Goal: Find specific page/section: Find specific page/section

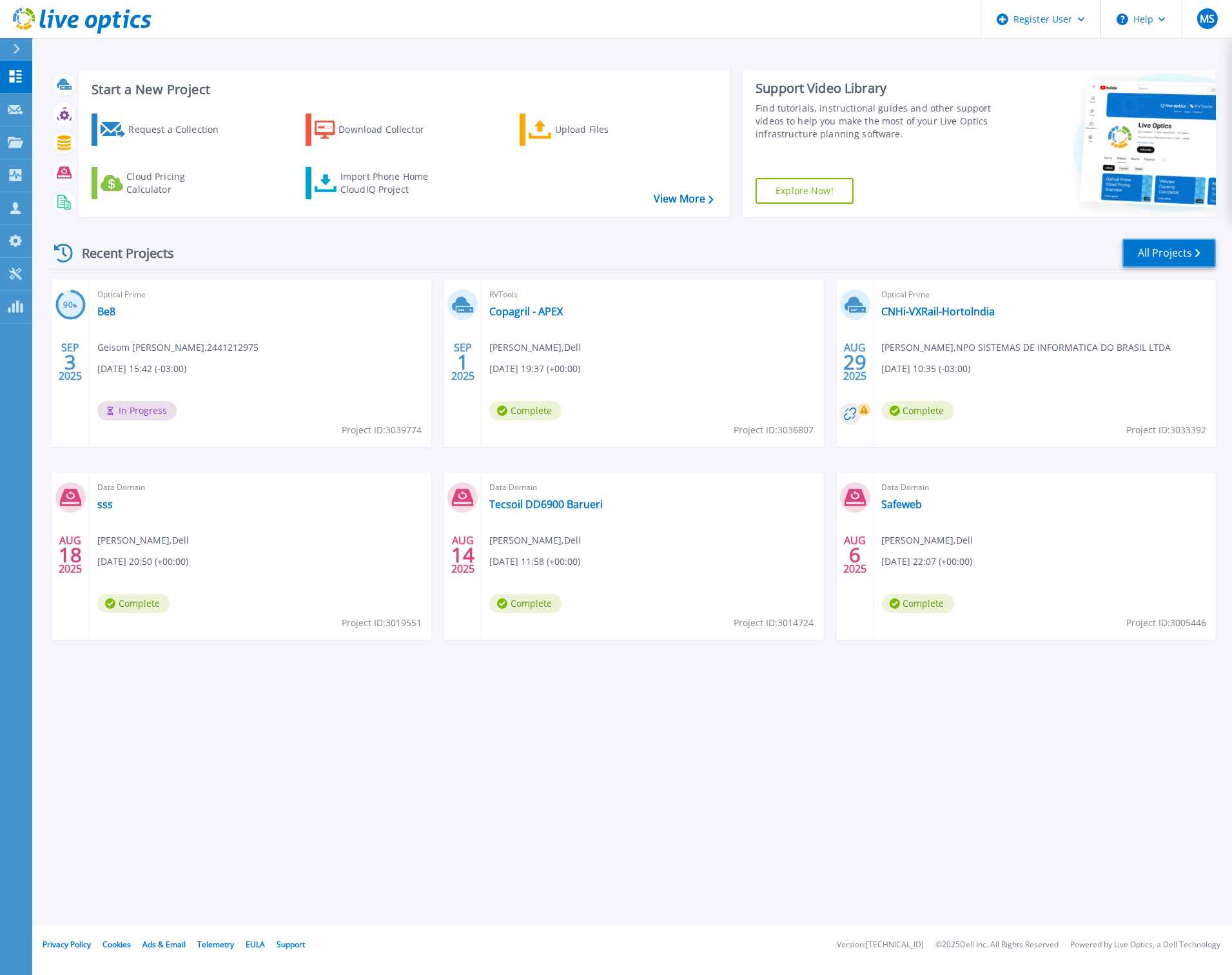
click at [1166, 251] on link "All Projects" at bounding box center [1169, 252] width 94 height 29
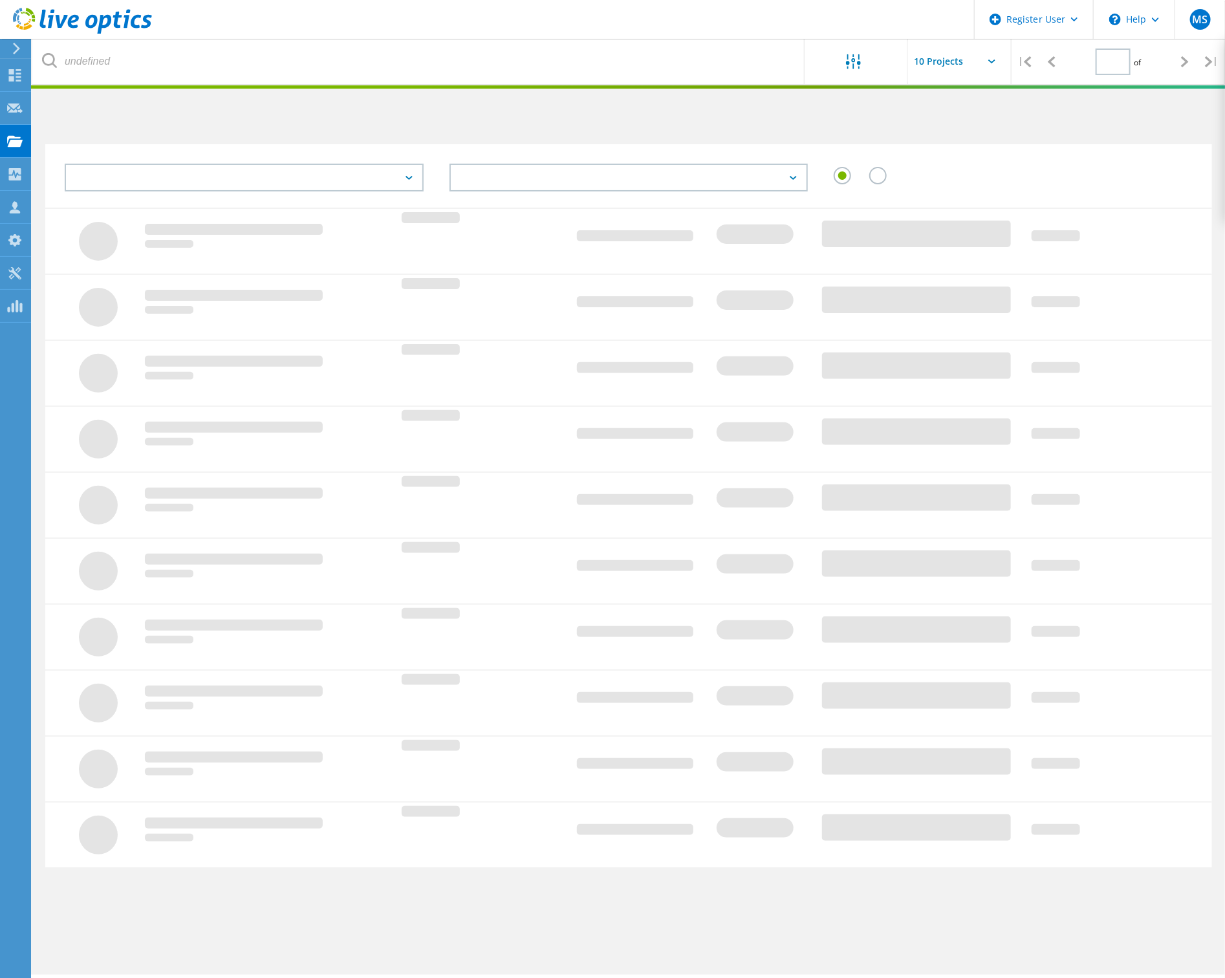
type input "1"
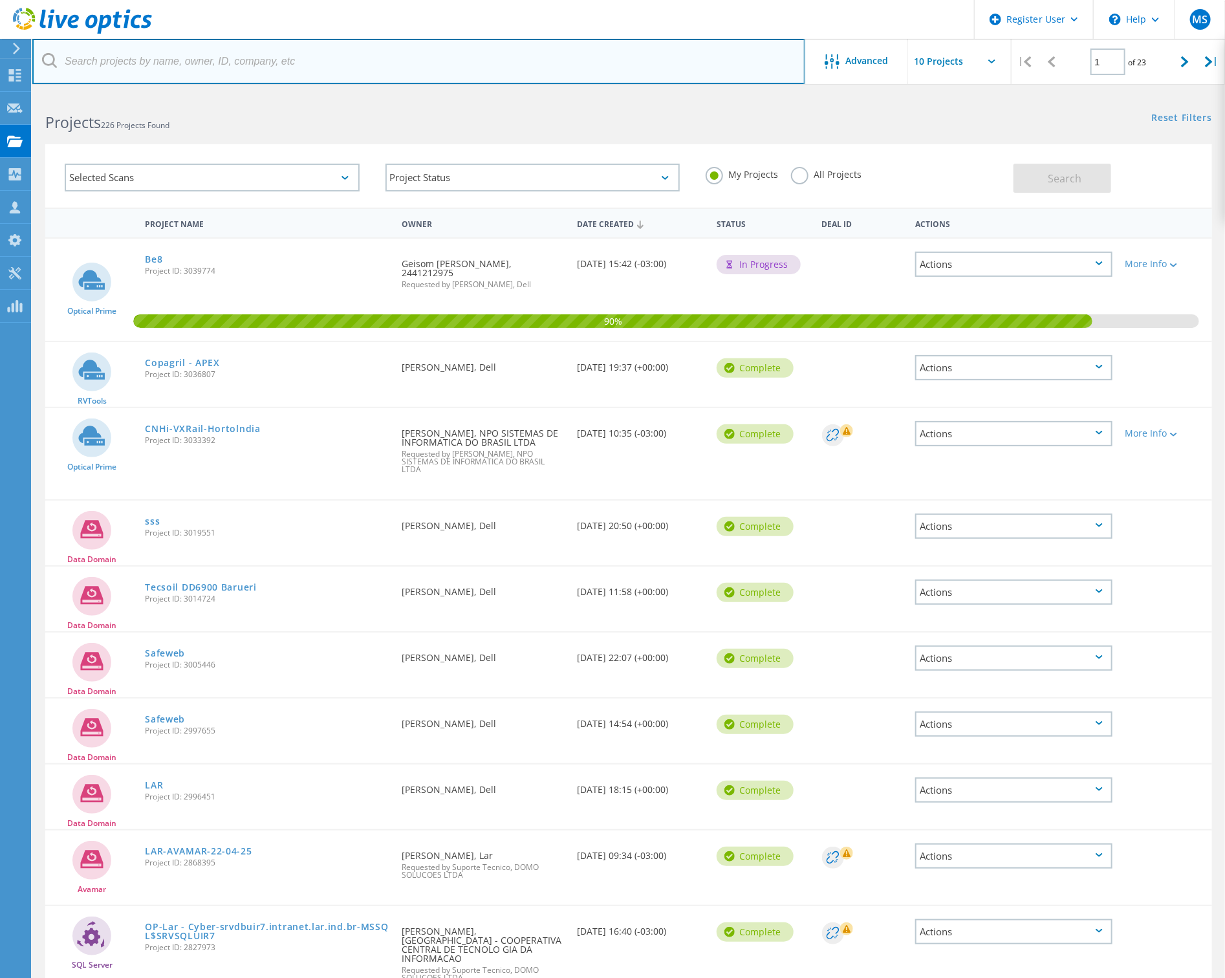
drag, startPoint x: 115, startPoint y: 52, endPoint x: 76, endPoint y: 65, distance: 41.5
click at [115, 52] on input "text" at bounding box center [418, 61] width 773 height 45
click at [76, 65] on input "ancaaaa" at bounding box center [418, 61] width 773 height 45
click at [136, 63] on input "ancaaaa" at bounding box center [418, 61] width 773 height 45
type input "[PERSON_NAME][DOMAIN_NAME]"
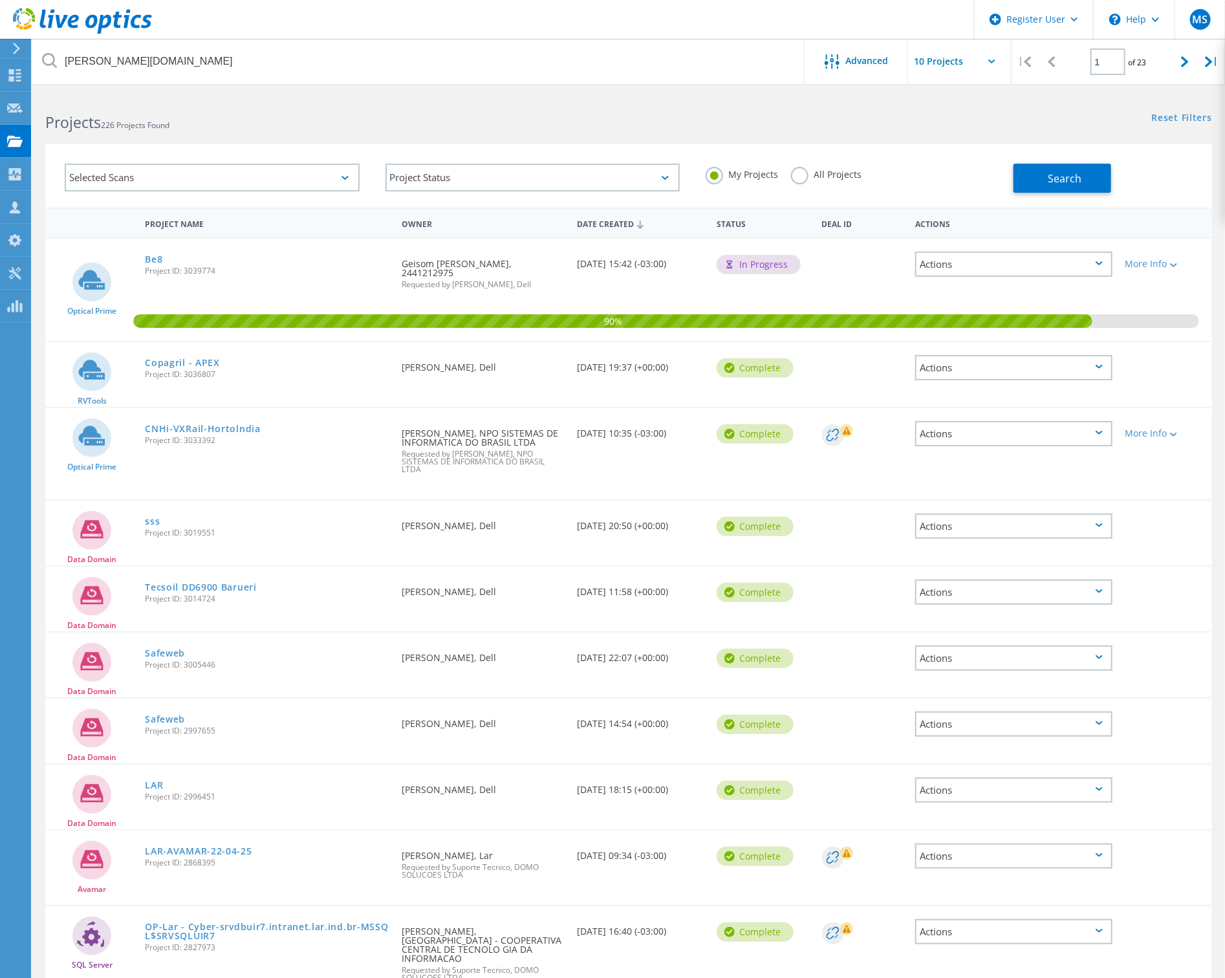
click at [798, 179] on label "All Projects" at bounding box center [826, 173] width 70 height 12
click at [0, 0] on input "All Projects" at bounding box center [0, 0] width 0 height 0
click at [1069, 177] on span "Search" at bounding box center [1065, 178] width 34 height 14
